Goal: Information Seeking & Learning: Learn about a topic

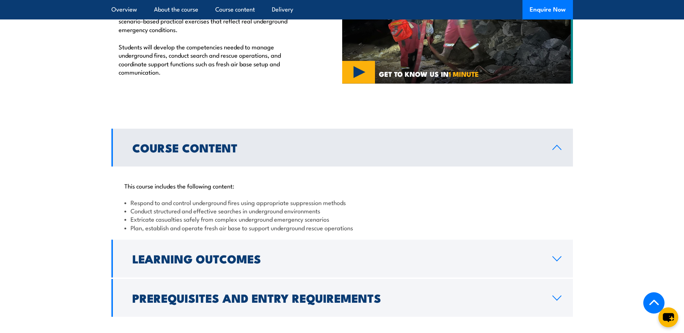
scroll to position [505, 0]
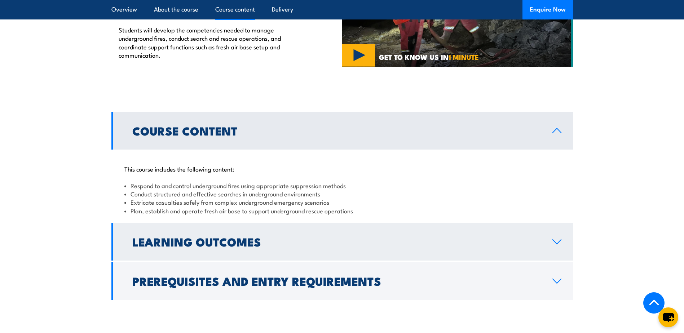
click at [191, 236] on h2 "Learning Outcomes" at bounding box center [336, 241] width 408 height 10
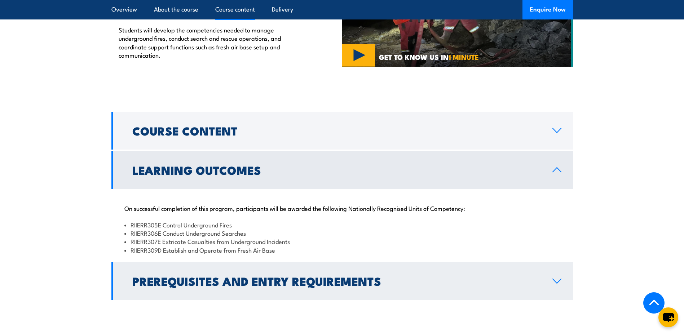
click at [193, 276] on h2 "Prerequisites and Entry Requirements" at bounding box center [336, 281] width 408 height 10
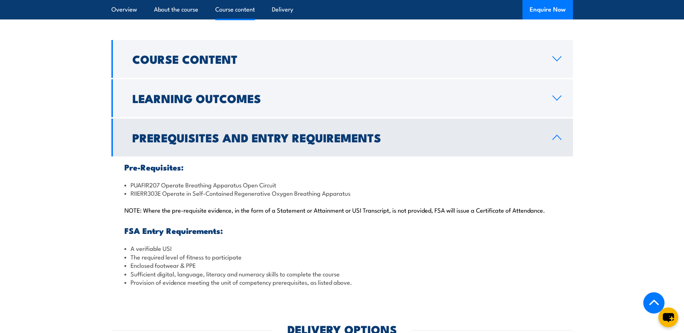
scroll to position [577, 0]
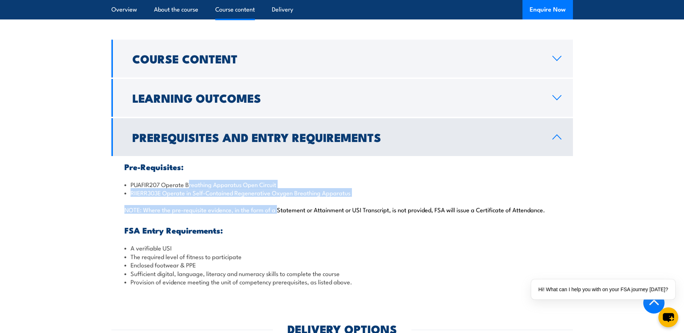
drag, startPoint x: 189, startPoint y: 159, endPoint x: 278, endPoint y: 172, distance: 90.1
click at [278, 172] on div "Pre-Requisites: PUAFIR207 Operate Breathing Apparatus Open Circuit RIIERR303E O…" at bounding box center [341, 224] width 461 height 137
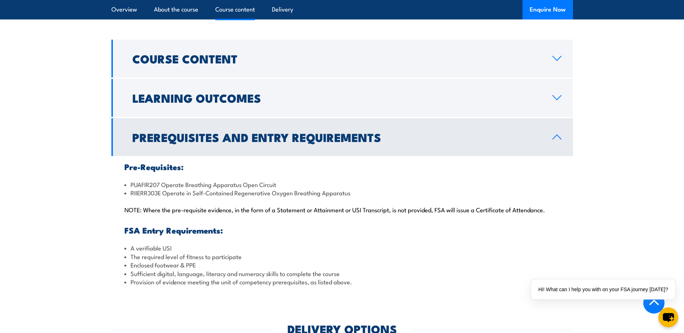
click at [140, 226] on h3 "FSA Entry Requirements:" at bounding box center [341, 230] width 435 height 8
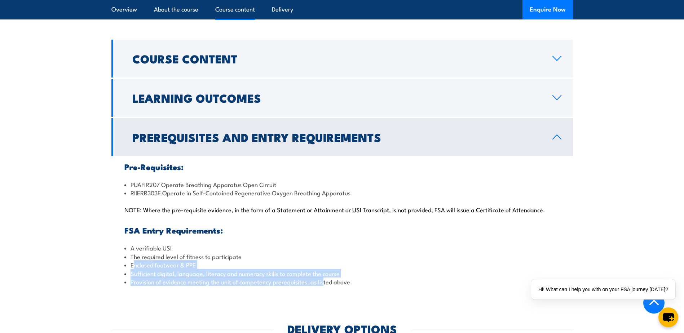
drag, startPoint x: 133, startPoint y: 241, endPoint x: 325, endPoint y: 261, distance: 193.2
click at [325, 261] on div "Pre-Requisites: PUAFIR207 Operate Breathing Apparatus Open Circuit RIIERR303E O…" at bounding box center [341, 224] width 461 height 137
drag, startPoint x: 325, startPoint y: 261, endPoint x: 284, endPoint y: 262, distance: 40.4
click at [284, 262] on div "Pre-Requisites: PUAFIR207 Operate Breathing Apparatus Open Circuit RIIERR303E O…" at bounding box center [341, 224] width 461 height 137
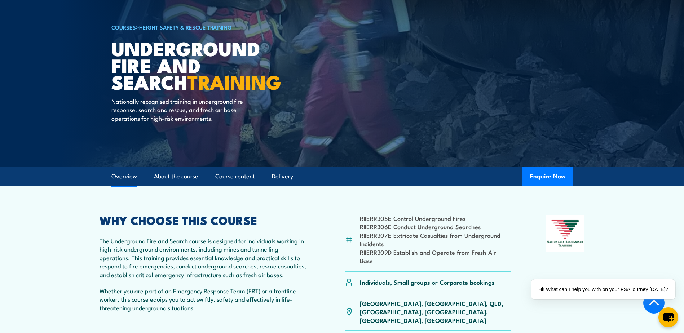
scroll to position [0, 0]
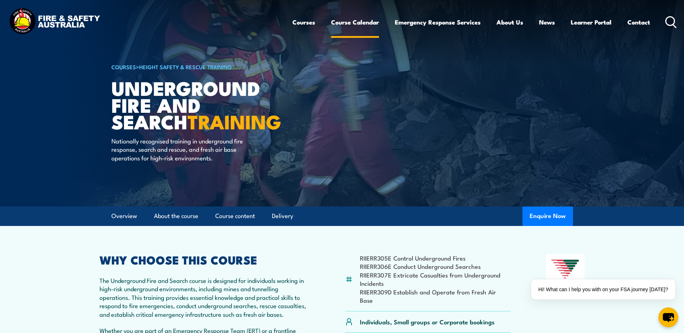
click at [354, 22] on link "Course Calendar" at bounding box center [355, 22] width 48 height 19
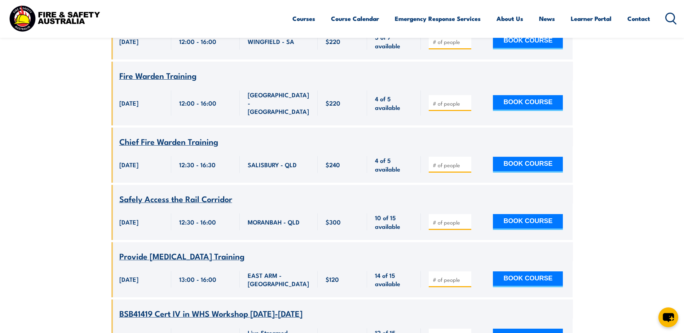
scroll to position [2451, 0]
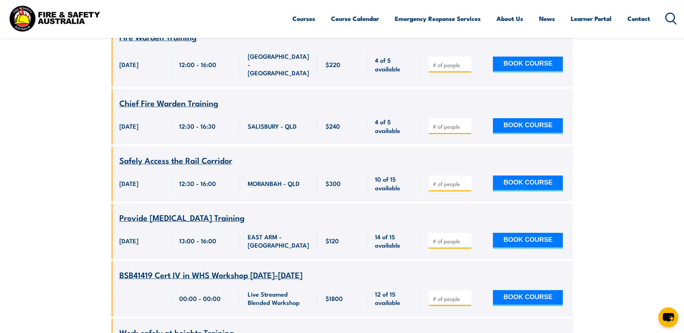
click at [251, 269] on span "BSB41419 Cert IV in WHS Workshop [DATE]-[DATE]" at bounding box center [210, 275] width 183 height 12
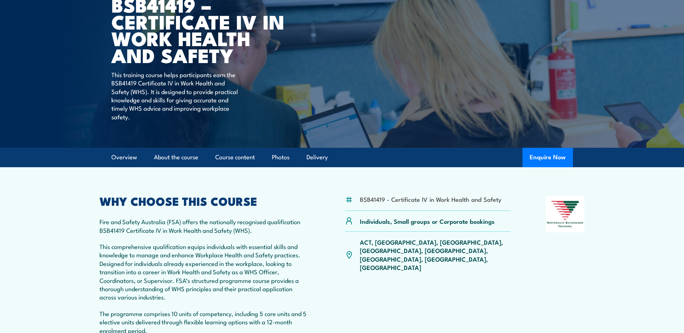
scroll to position [108, 0]
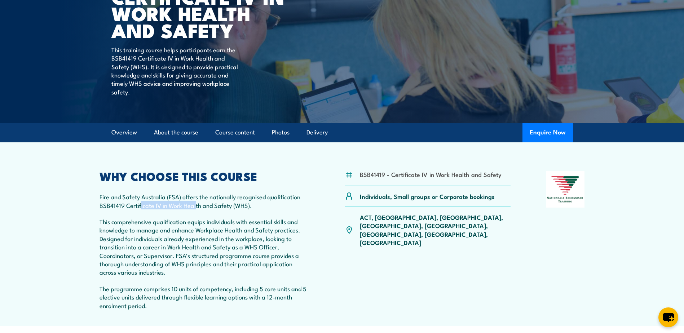
drag, startPoint x: 169, startPoint y: 206, endPoint x: 195, endPoint y: 207, distance: 26.0
click at [195, 207] on p "Fire and Safety Australia (FSA) offers the nationally recognised qualification …" at bounding box center [204, 200] width 211 height 17
drag, startPoint x: 195, startPoint y: 207, endPoint x: 138, endPoint y: 227, distance: 59.9
click at [138, 227] on p "This comprehensive qualification equips individuals with essential skills and k…" at bounding box center [204, 246] width 211 height 59
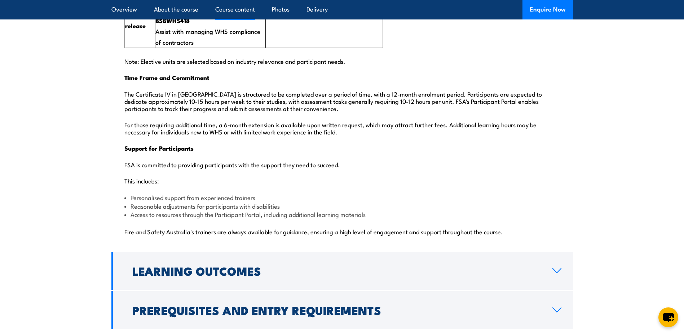
scroll to position [1838, 0]
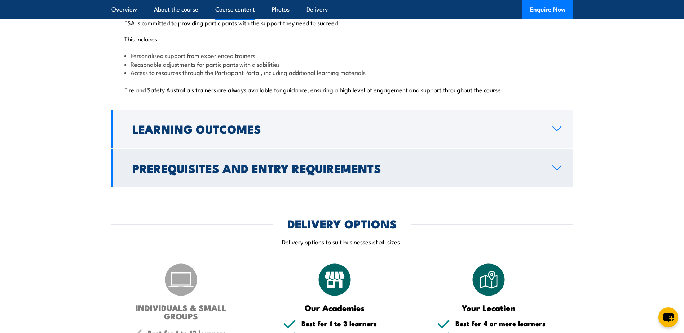
click at [237, 163] on h2 "Prerequisites and Entry Requirements" at bounding box center [336, 168] width 408 height 10
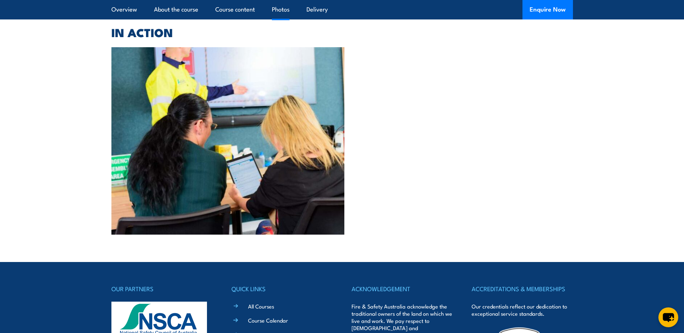
scroll to position [1920, 0]
